Goal: Task Accomplishment & Management: Manage account settings

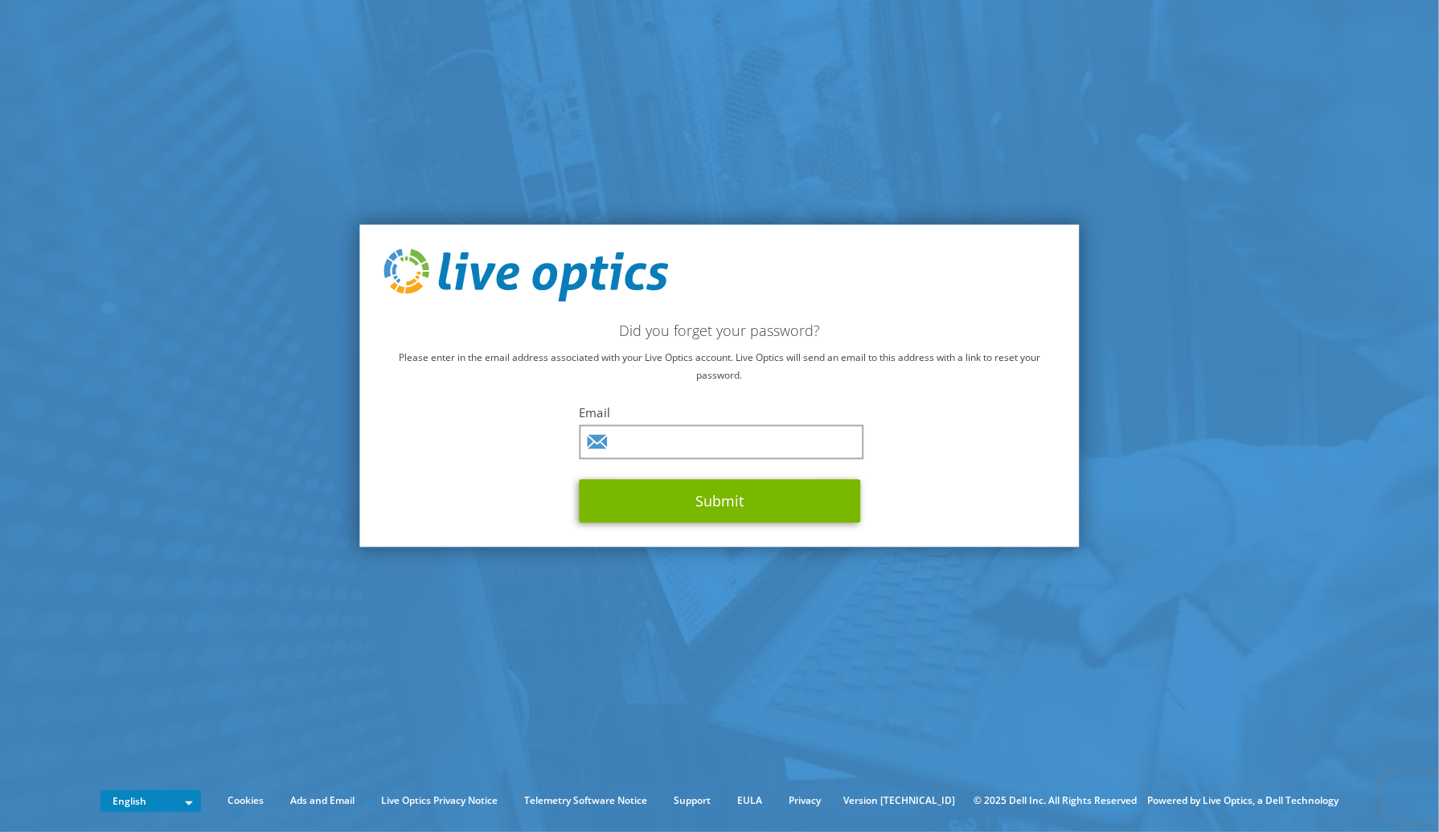
type input "[PERSON_NAME][EMAIL_ADDRESS][DOMAIN_NAME]"
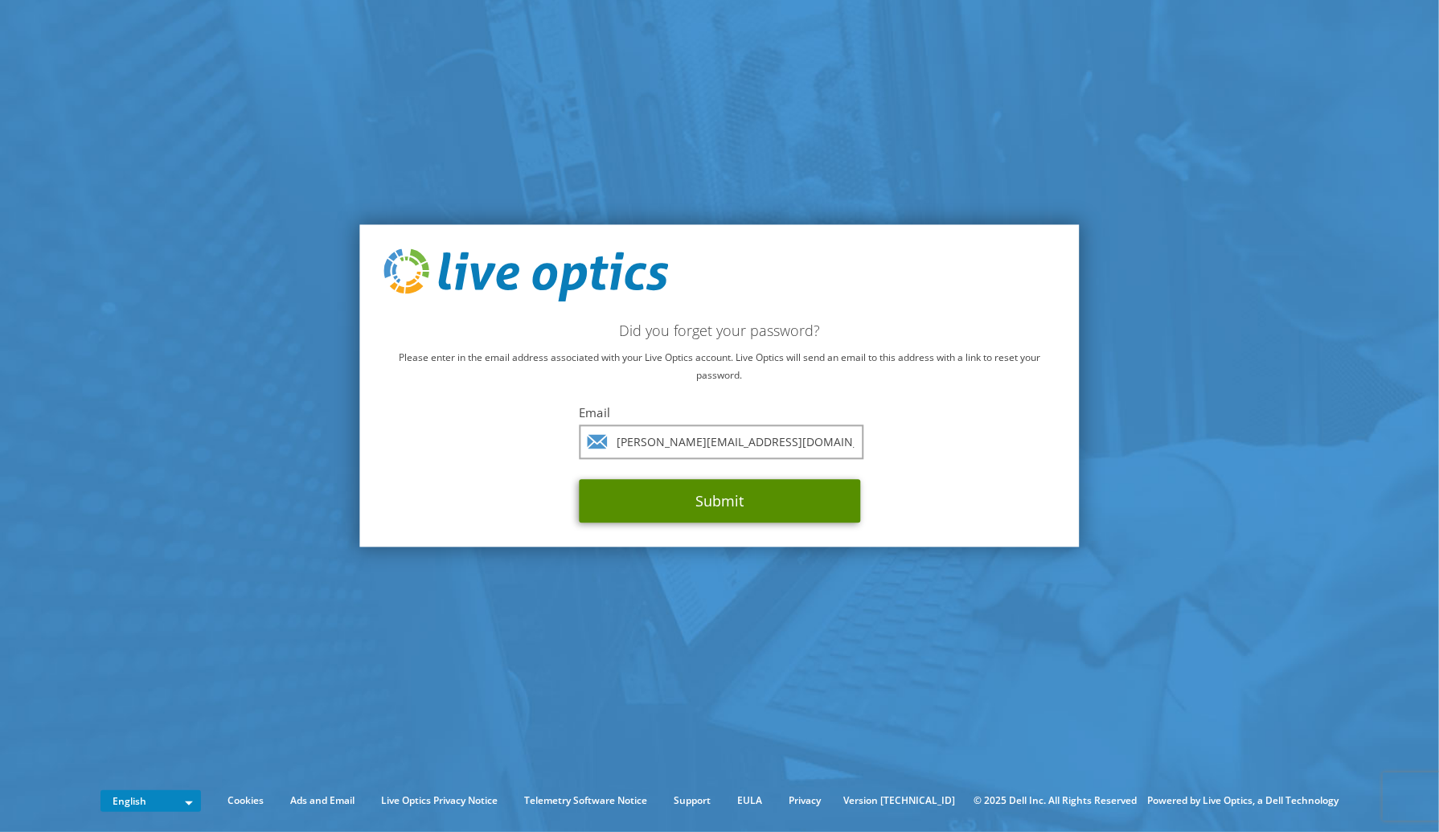
click at [709, 511] on button "Submit" at bounding box center [719, 500] width 281 height 43
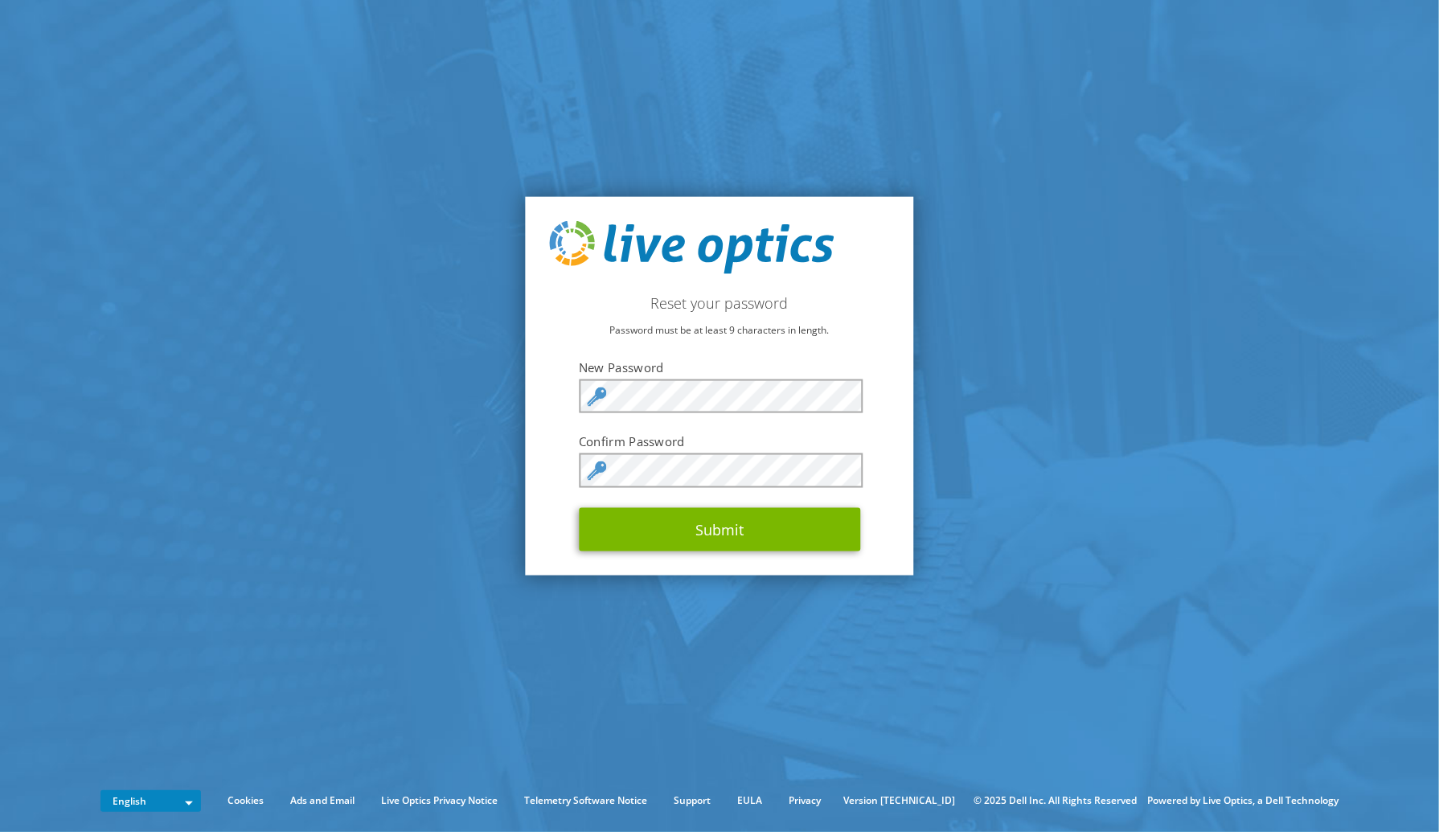
click at [682, 369] on label "New Password" at bounding box center [719, 367] width 281 height 16
click at [576, 398] on div "Reset your password Password must be at least 9 characters in length. New Passw…" at bounding box center [720, 386] width 388 height 379
click at [579, 507] on button "Submit" at bounding box center [719, 528] width 281 height 43
drag, startPoint x: 649, startPoint y: 502, endPoint x: 657, endPoint y: 523, distance: 23.1
click at [657, 523] on form "New Password Confirm Password Submit" at bounding box center [719, 455] width 281 height 192
